Goal: Information Seeking & Learning: Learn about a topic

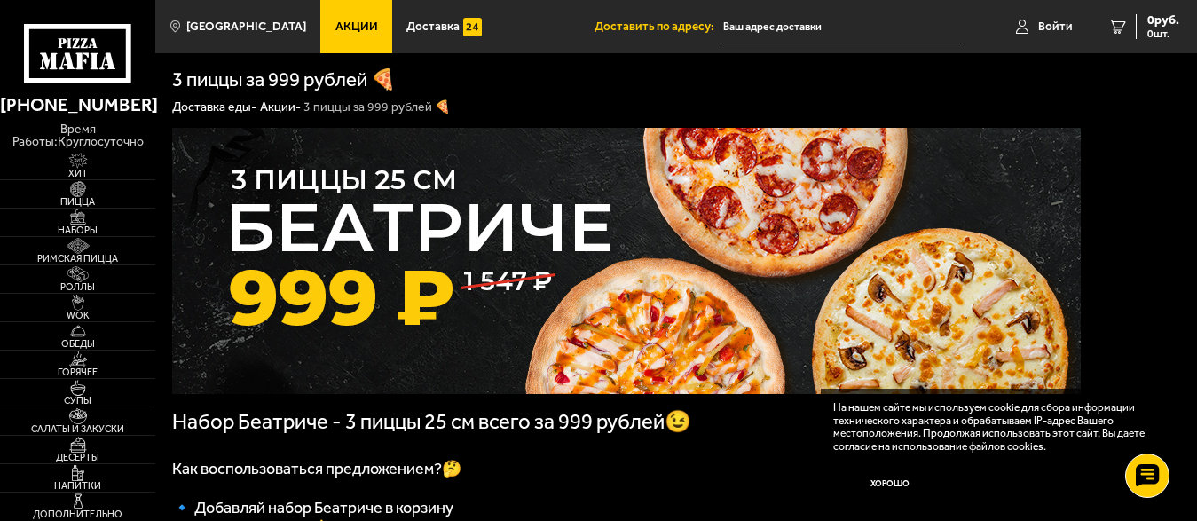
click at [336, 28] on span "Акции" at bounding box center [357, 26] width 43 height 12
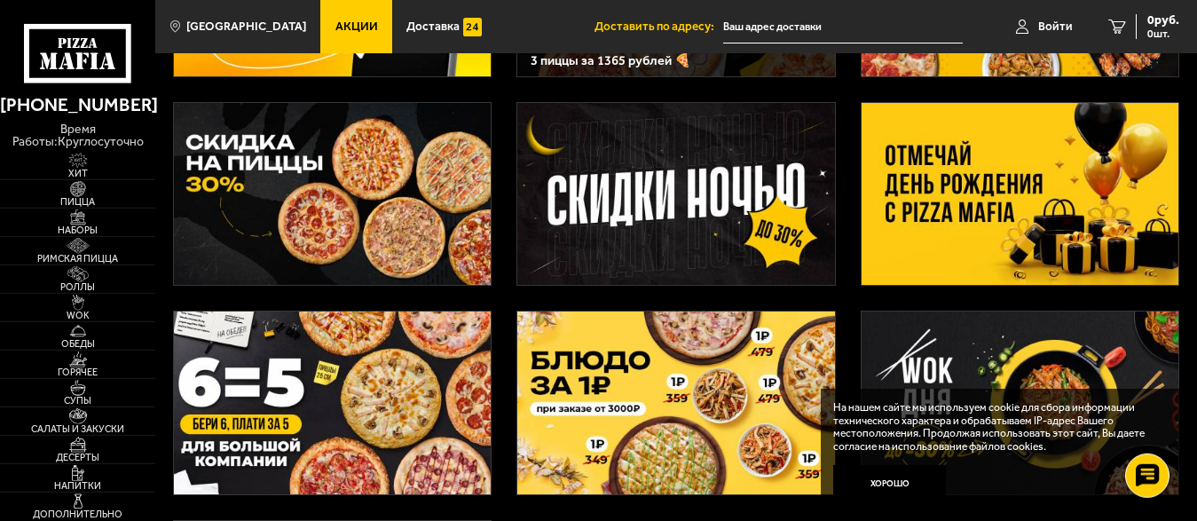
scroll to position [302, 0]
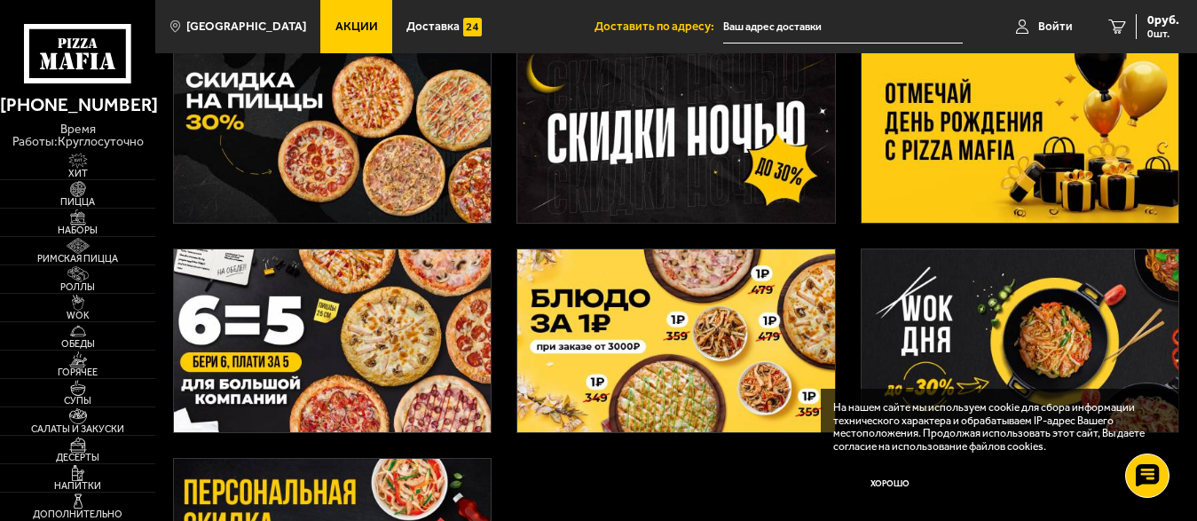
click at [308, 340] on img at bounding box center [332, 340] width 317 height 182
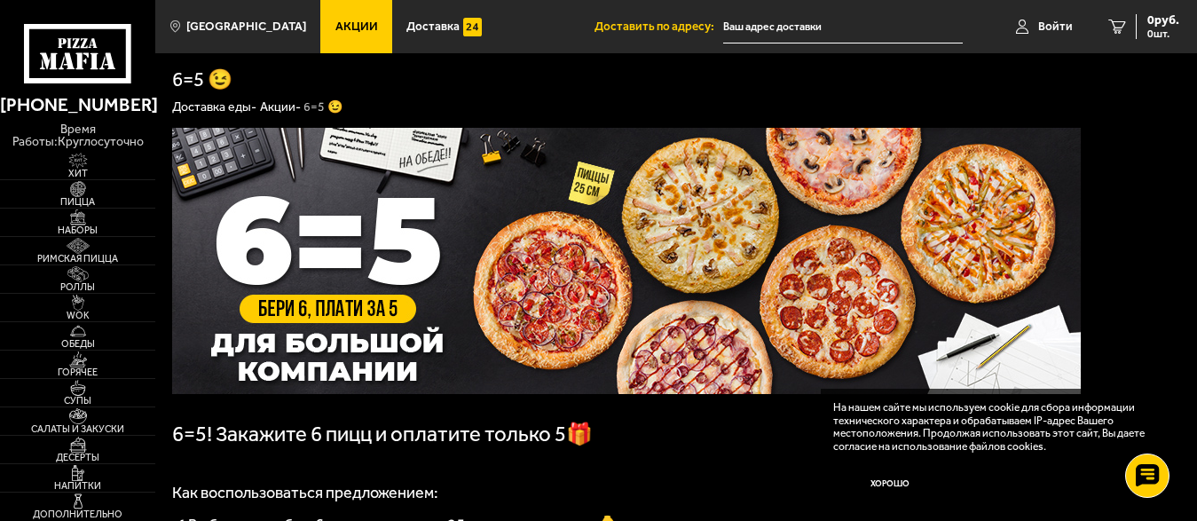
click at [354, 19] on link "Акции" at bounding box center [355, 26] width 71 height 53
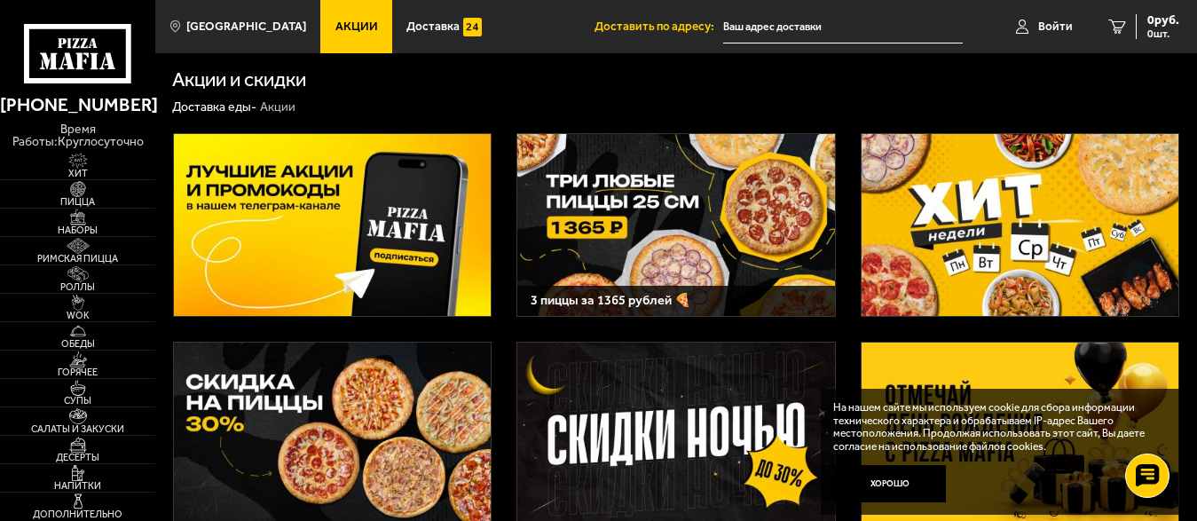
click at [972, 253] on img at bounding box center [1020, 225] width 317 height 182
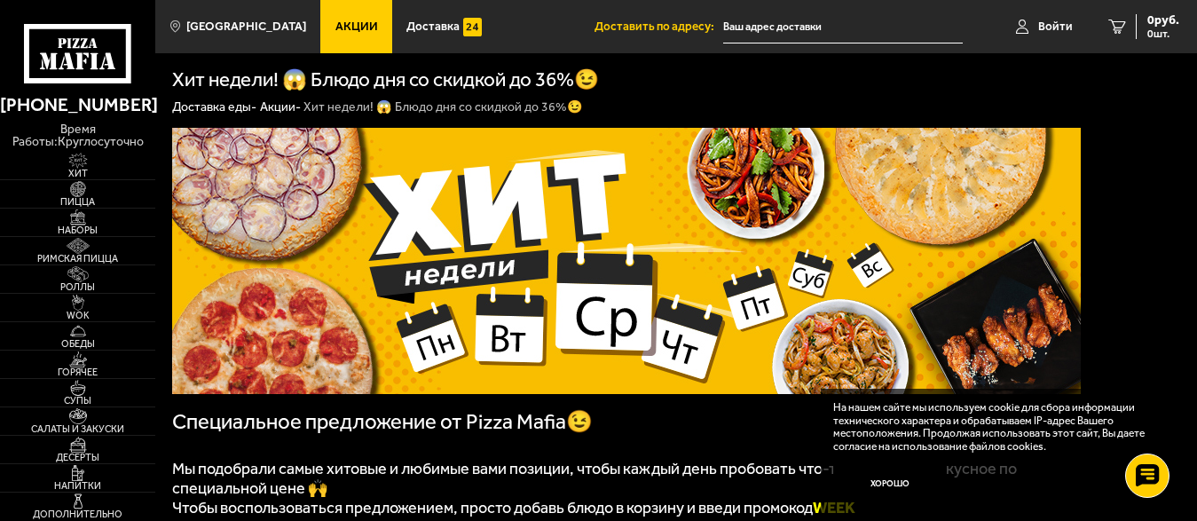
click at [336, 27] on span "Акции" at bounding box center [357, 26] width 43 height 12
